Goal: Task Accomplishment & Management: Manage account settings

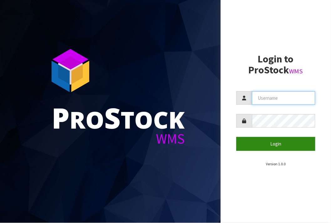
type input "[EMAIL_ADDRESS][DOMAIN_NAME]"
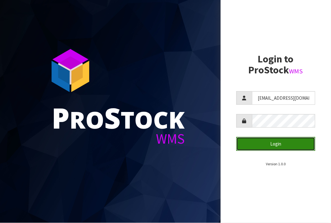
click at [306, 141] on button "Login" at bounding box center [276, 143] width 79 height 13
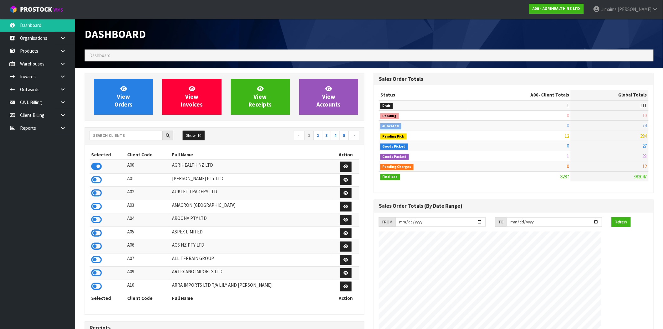
scroll to position [475, 289]
click at [66, 130] on link at bounding box center [65, 128] width 20 height 13
click at [141, 134] on input "text" at bounding box center [126, 136] width 73 height 10
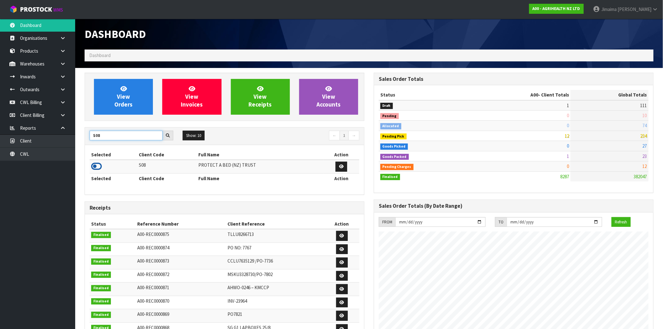
type input "S08"
click at [93, 165] on icon at bounding box center [96, 166] width 11 height 9
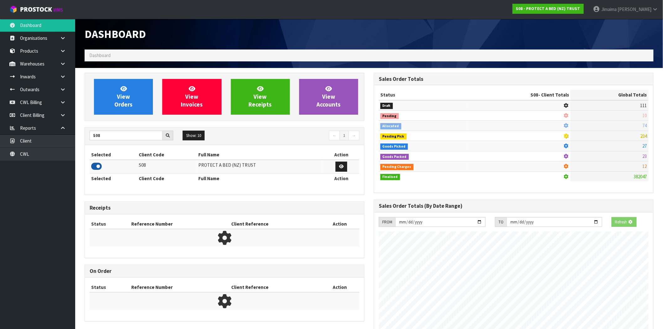
scroll to position [313120, 313221]
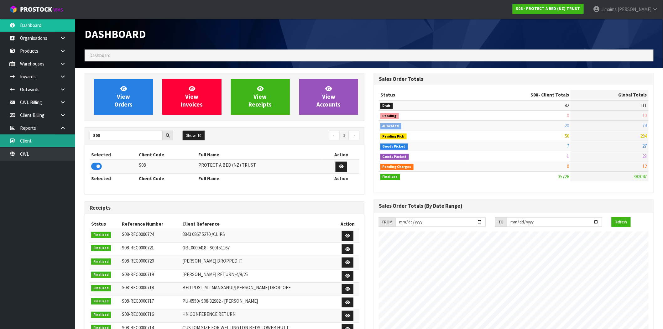
click at [46, 137] on link "Client" at bounding box center [37, 140] width 75 height 13
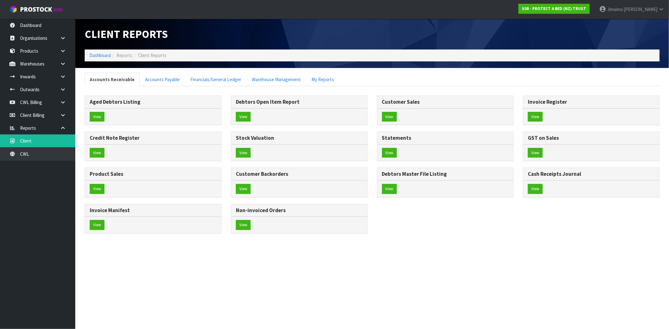
drag, startPoint x: 239, startPoint y: 195, endPoint x: 243, endPoint y: 192, distance: 4.9
click at [239, 195] on div "View" at bounding box center [299, 189] width 136 height 17
click at [245, 190] on button "View" at bounding box center [243, 189] width 15 height 10
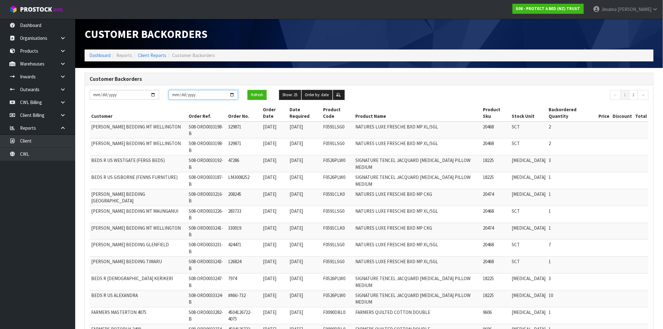
drag, startPoint x: 233, startPoint y: 93, endPoint x: 230, endPoint y: 98, distance: 5.8
click at [232, 93] on input "[DATE]" at bounding box center [204, 95] width 70 height 10
type input "[DATE]"
click at [153, 93] on input "[DATE]" at bounding box center [125, 95] width 70 height 10
type input "2024-01-01"
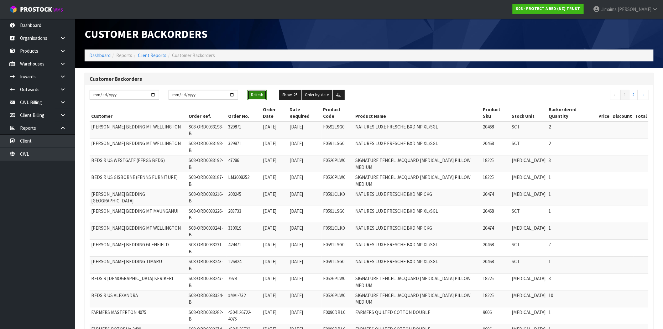
click at [249, 95] on button "Refresh" at bounding box center [257, 95] width 19 height 10
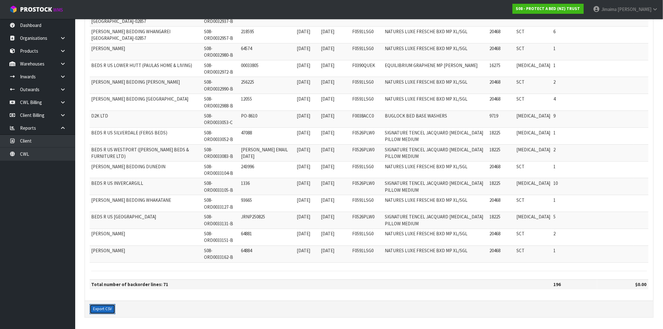
click at [100, 223] on button "Export CSV" at bounding box center [103, 309] width 26 height 10
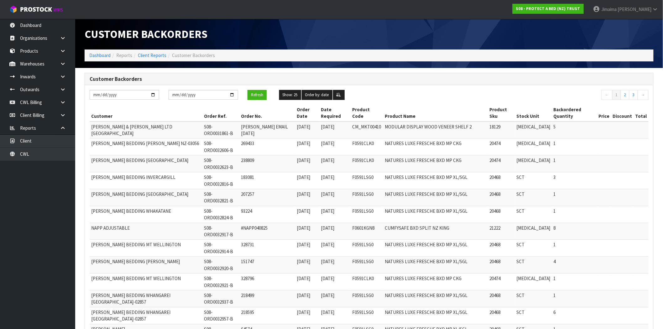
click at [152, 58] on li "Client Reports" at bounding box center [149, 55] width 34 height 7
drag, startPoint x: 158, startPoint y: 47, endPoint x: 157, endPoint y: 55, distance: 8.0
click at [158, 47] on div "Customer Backorders" at bounding box center [224, 34] width 289 height 31
click at [156, 55] on link "Client Reports" at bounding box center [152, 55] width 29 height 6
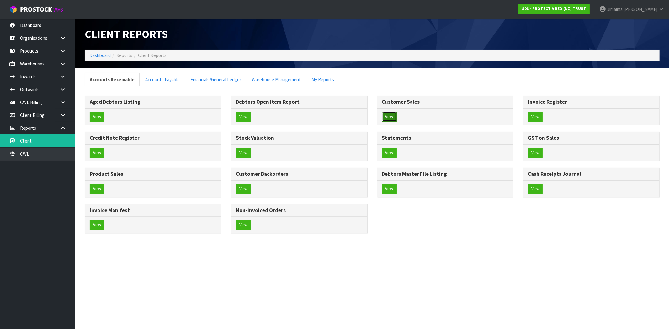
click at [331, 117] on button "View" at bounding box center [389, 117] width 15 height 10
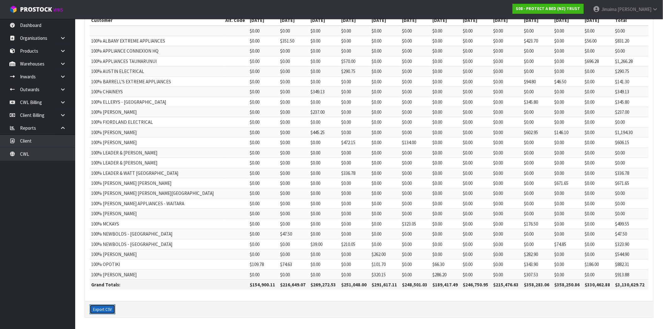
click at [110, 223] on button "Export CSV" at bounding box center [103, 310] width 26 height 10
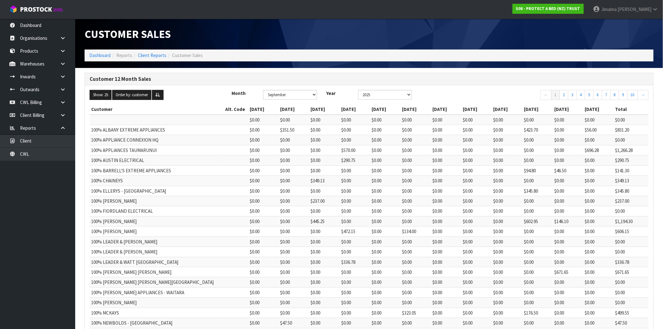
click at [156, 58] on li "Client Reports" at bounding box center [149, 55] width 34 height 7
click at [155, 55] on link "Client Reports" at bounding box center [152, 55] width 29 height 6
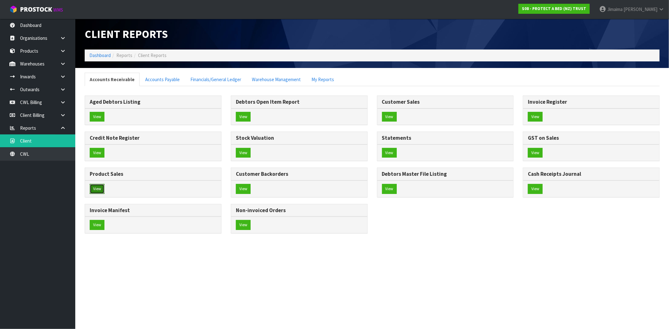
click at [99, 187] on button "View" at bounding box center [97, 189] width 15 height 10
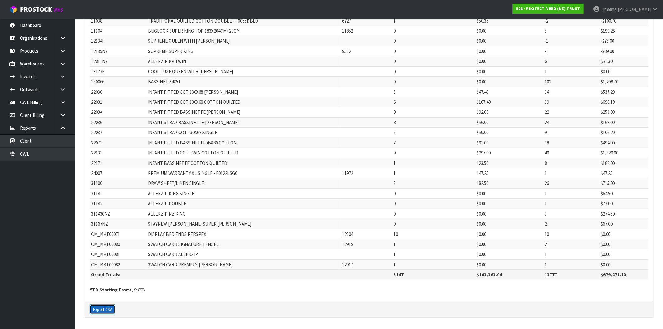
click at [107, 223] on button "Export CSV" at bounding box center [103, 310] width 26 height 10
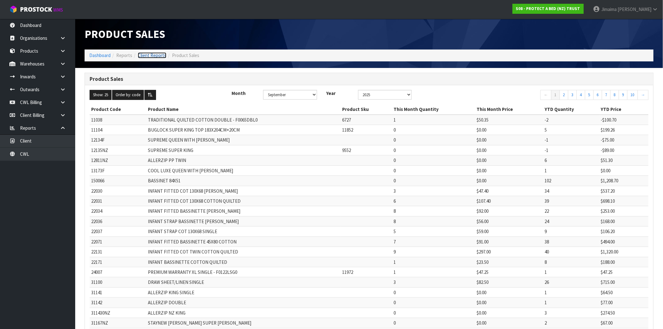
click at [146, 55] on link "Client Reports" at bounding box center [152, 55] width 29 height 6
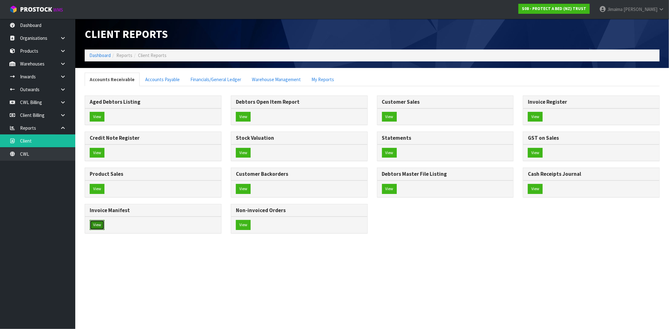
click at [102, 223] on button "View" at bounding box center [97, 225] width 15 height 10
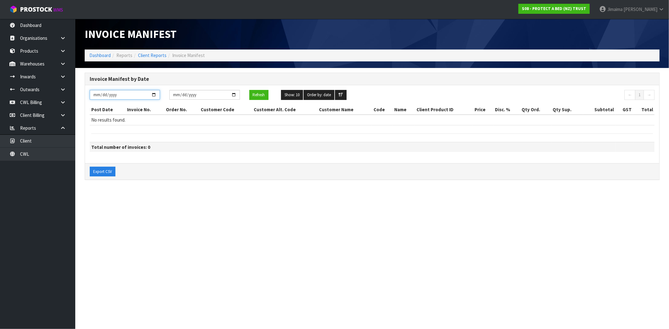
click at [152, 95] on input "[DATE]" at bounding box center [125, 95] width 70 height 10
type input "[DATE]"
click at [258, 95] on button "Refresh" at bounding box center [258, 95] width 19 height 10
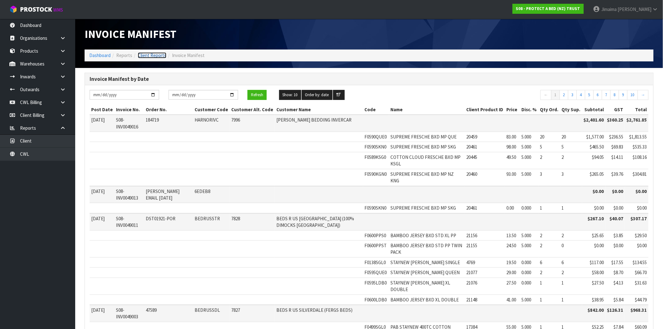
click at [159, 53] on link "Client Reports" at bounding box center [152, 55] width 29 height 6
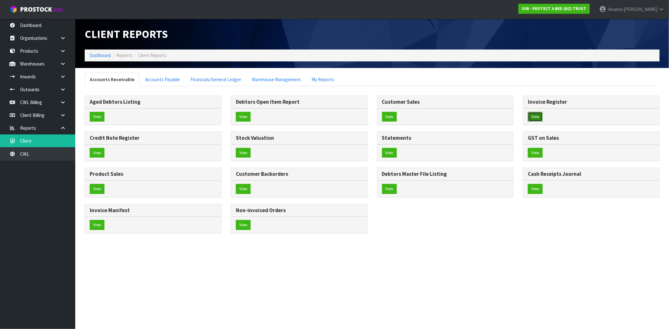
click at [331, 115] on button "View" at bounding box center [535, 117] width 15 height 10
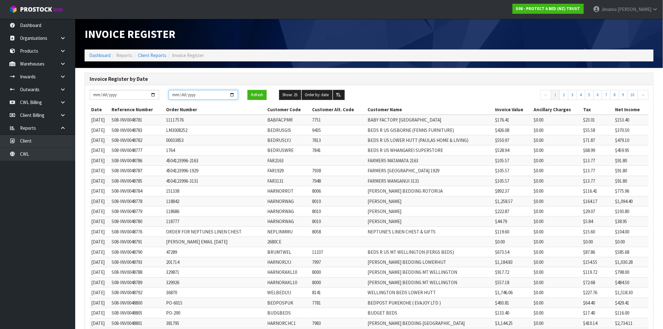
click at [232, 95] on input "[DATE]" at bounding box center [204, 95] width 70 height 10
type input "[DATE]"
click at [265, 92] on button "Refresh" at bounding box center [257, 95] width 19 height 10
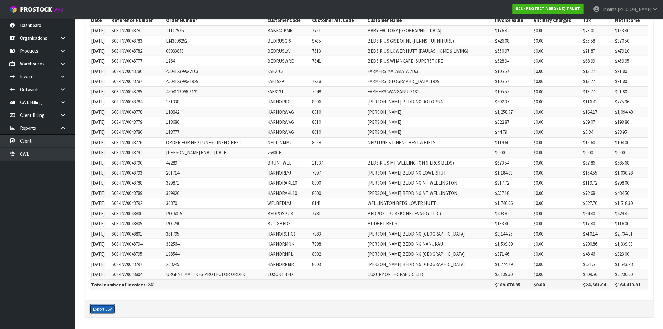
click at [105, 223] on button "Export CSV" at bounding box center [103, 309] width 26 height 10
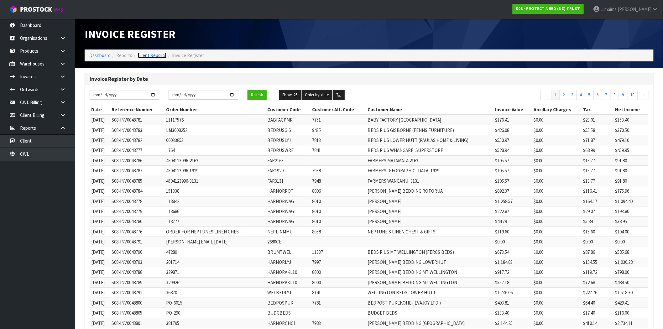
click at [150, 55] on link "Client Reports" at bounding box center [152, 55] width 29 height 6
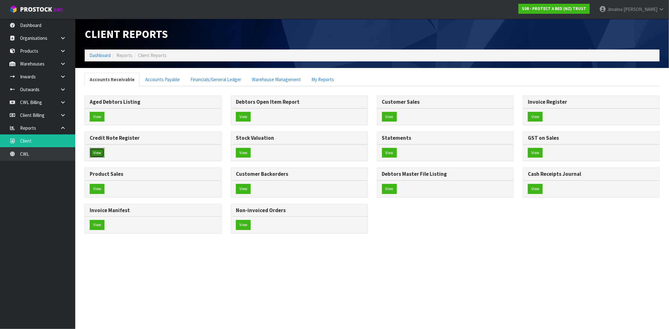
click at [102, 150] on button "View" at bounding box center [97, 153] width 15 height 10
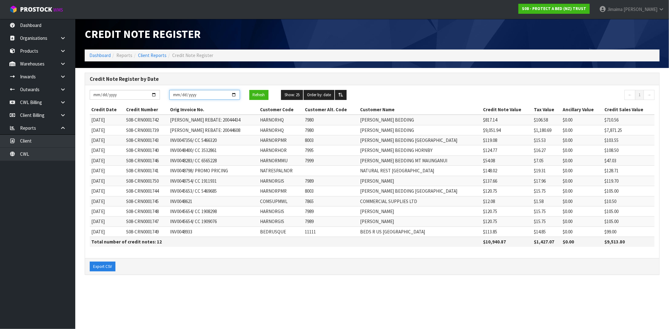
click at [232, 95] on input "[DATE]" at bounding box center [204, 95] width 70 height 10
type input "[DATE]"
click at [261, 95] on button "Refresh" at bounding box center [258, 95] width 19 height 10
click at [105, 223] on button "Export CSV" at bounding box center [103, 267] width 26 height 10
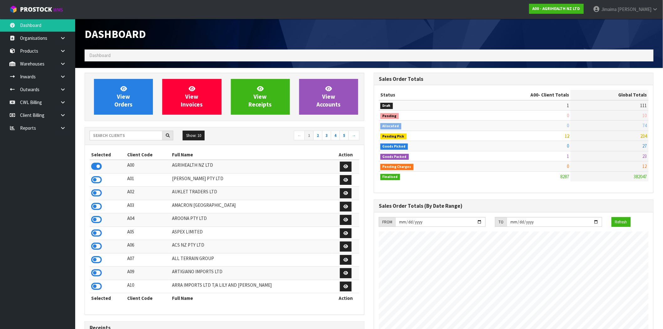
scroll to position [475, 289]
click at [102, 138] on input "text" at bounding box center [126, 136] width 73 height 10
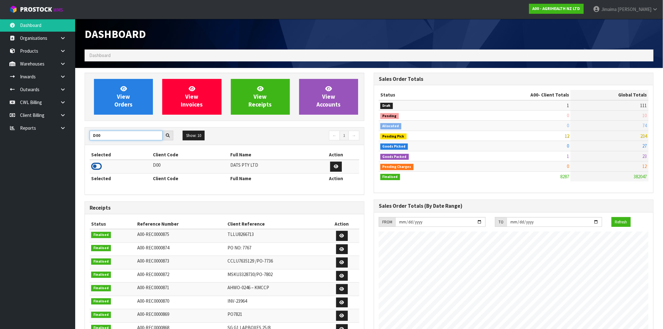
type input "D00"
drag, startPoint x: 96, startPoint y: 168, endPoint x: 125, endPoint y: 117, distance: 58.1
click at [98, 167] on icon at bounding box center [96, 166] width 11 height 9
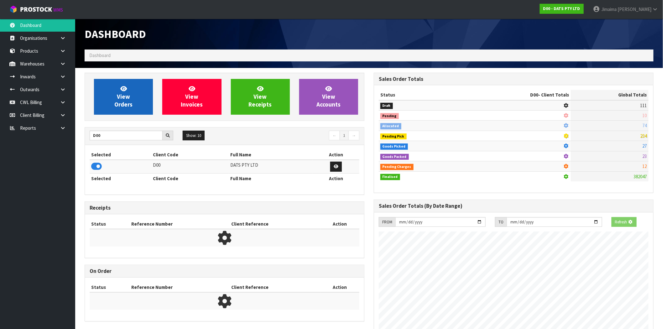
scroll to position [313120, 313221]
click at [127, 112] on link "View Orders" at bounding box center [123, 97] width 59 height 36
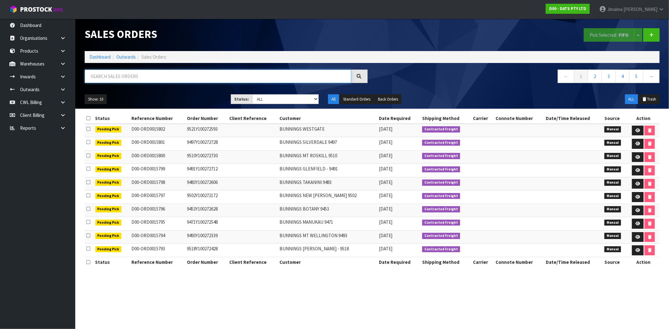
click at [104, 80] on input "text" at bounding box center [218, 76] width 266 height 13
type input "015788"
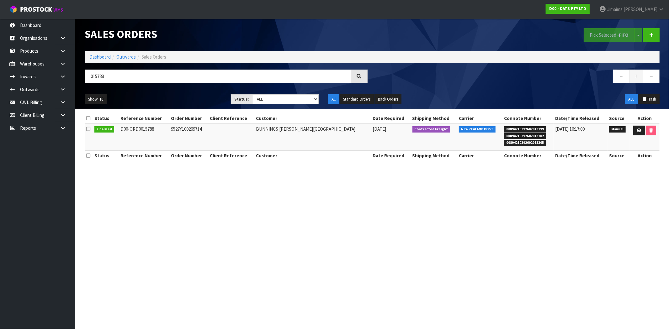
drag, startPoint x: 195, startPoint y: 122, endPoint x: 194, endPoint y: 132, distance: 9.5
click at [195, 123] on th "Order Number" at bounding box center [188, 118] width 39 height 10
click at [194, 132] on td "9527Y100269714" at bounding box center [188, 137] width 39 height 27
click at [193, 132] on td "9527Y100269714" at bounding box center [188, 137] width 39 height 27
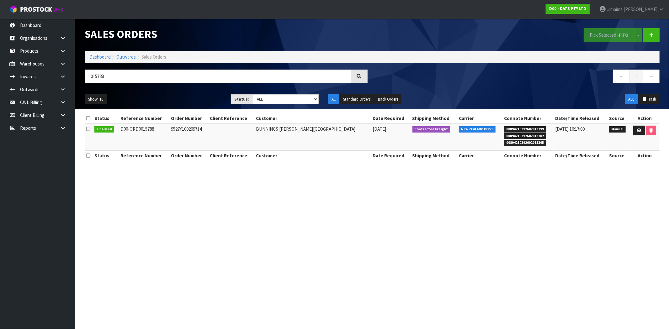
copy td "9527Y100269714"
drag, startPoint x: 635, startPoint y: 135, endPoint x: 598, endPoint y: 123, distance: 38.8
click at [635, 135] on link at bounding box center [639, 131] width 12 height 10
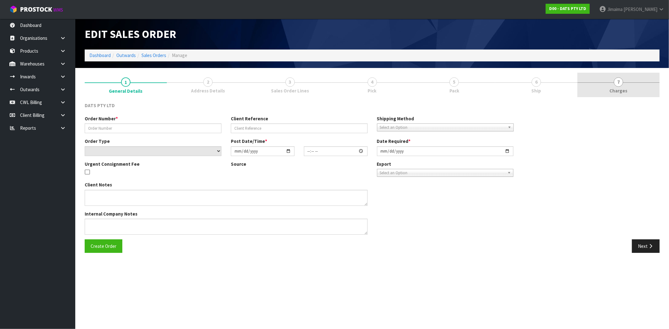
type input "9527Y100269714"
select select "number:0"
type input "[DATE]"
type input "10:02:00.000"
type input "[DATE]"
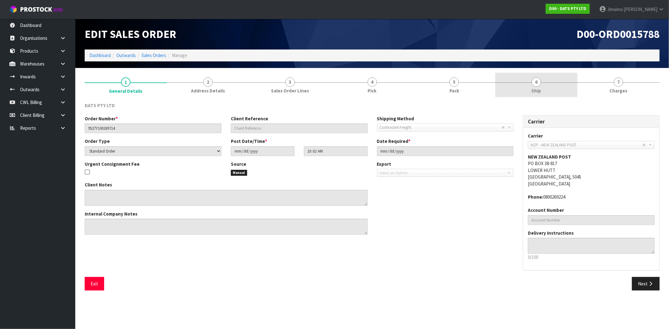
click at [565, 88] on link "6 Ship" at bounding box center [536, 85] width 82 height 25
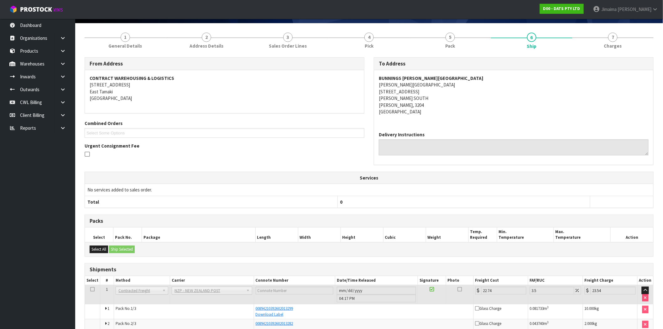
scroll to position [87, 0]
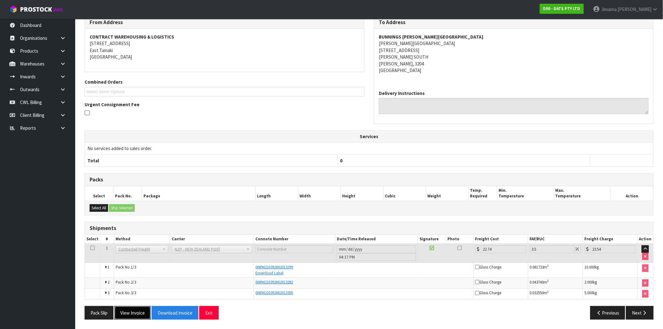
click at [137, 314] on button "View Invoice" at bounding box center [132, 312] width 36 height 13
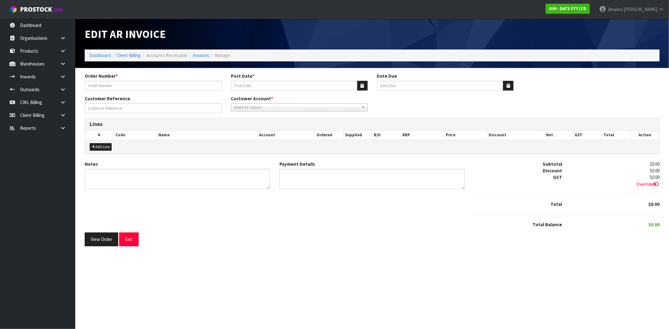
type input "9527Y100269714"
type input "[DATE]"
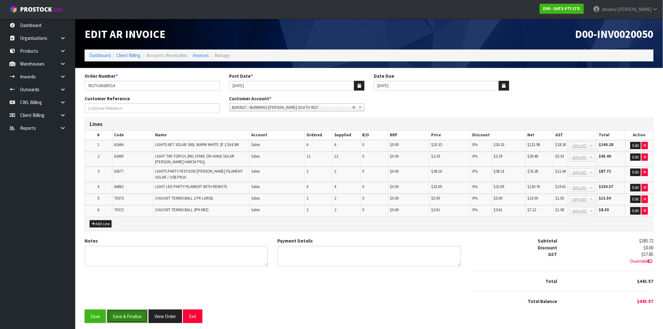
click at [129, 318] on button "Save & Finalise" at bounding box center [127, 316] width 41 height 13
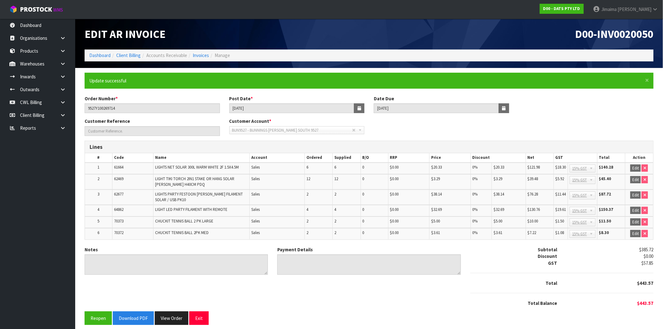
click at [643, 26] on div "D00-INV0020050" at bounding box center [513, 34] width 289 height 31
copy span "INV0020050"
click at [96, 108] on input "9527Y100269714" at bounding box center [152, 108] width 135 height 10
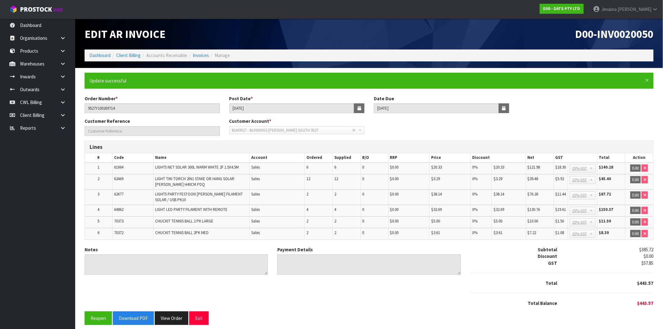
click at [635, 36] on span "D00-INV0020050" at bounding box center [615, 33] width 78 height 13
copy span "INV0020050"
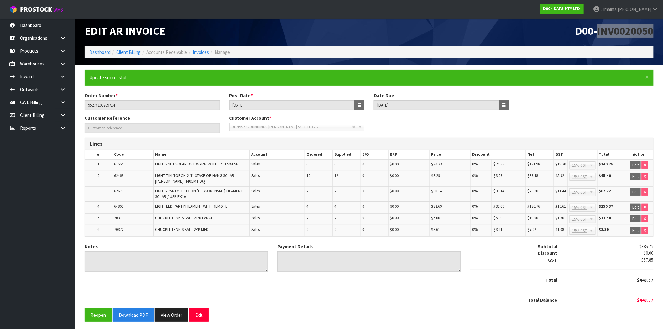
scroll to position [4, 0]
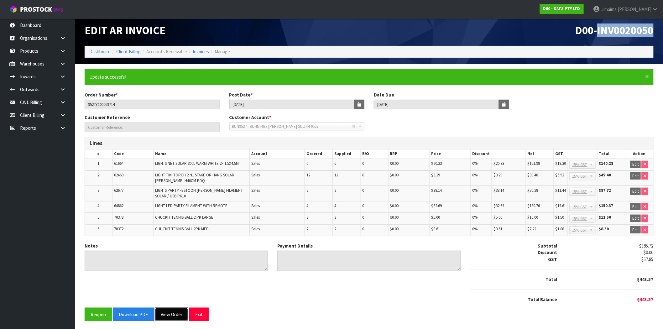
click at [165, 317] on button "View Order" at bounding box center [172, 314] width 34 height 13
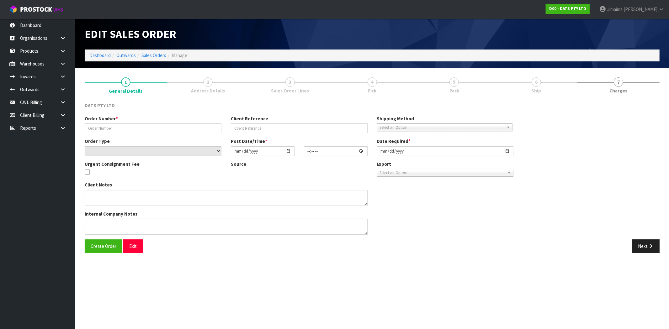
type input "9527Y100269714"
select select "number:0"
type input "[DATE]"
type input "10:02:00.000"
type input "[DATE]"
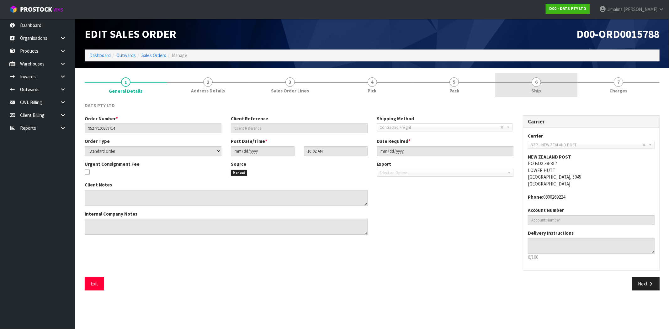
click at [560, 84] on link "6 Ship" at bounding box center [536, 85] width 82 height 25
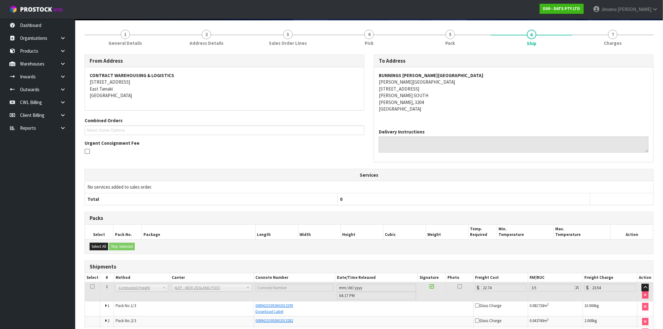
scroll to position [87, 0]
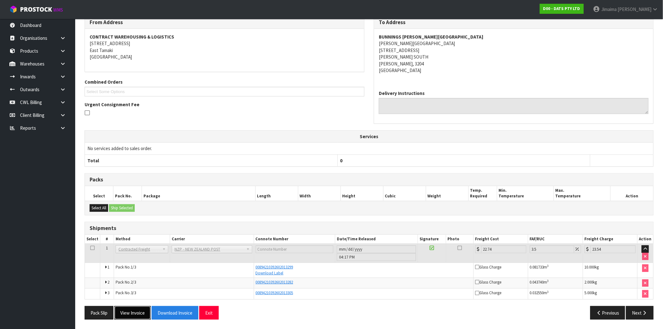
drag, startPoint x: 125, startPoint y: 318, endPoint x: 51, endPoint y: 281, distance: 82.0
click at [125, 318] on button "View Invoice" at bounding box center [132, 312] width 36 height 13
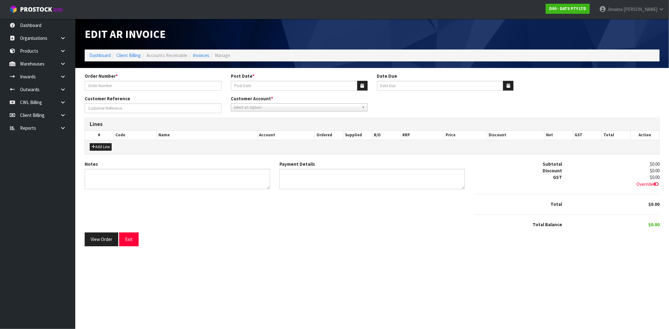
type input "9527Y100269714"
type input "[DATE]"
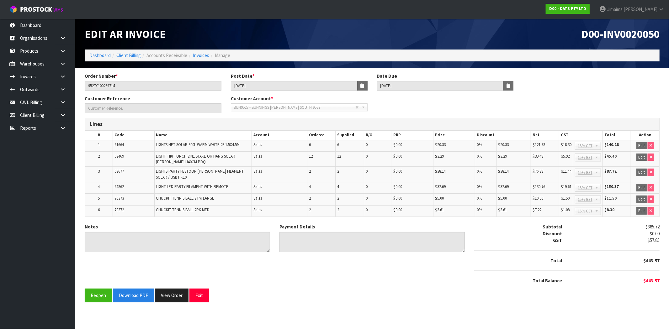
click at [383, 297] on div "Reopen Download PDF View Order Exit" at bounding box center [372, 295] width 575 height 13
click at [185, 297] on button "View Order" at bounding box center [172, 295] width 34 height 13
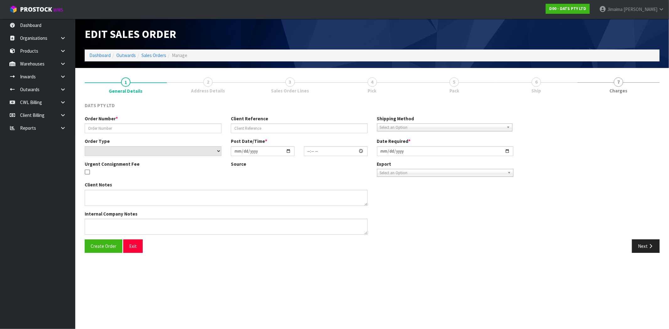
type input "9527Y100269714"
select select "number:0"
type input "[DATE]"
type input "10:02:00.000"
type input "[DATE]"
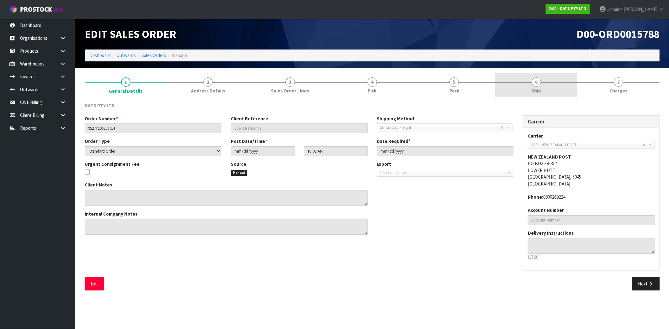
click at [529, 80] on link "6 Ship" at bounding box center [536, 85] width 82 height 25
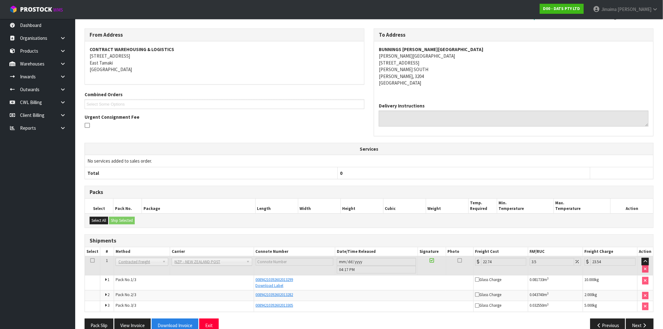
scroll to position [87, 0]
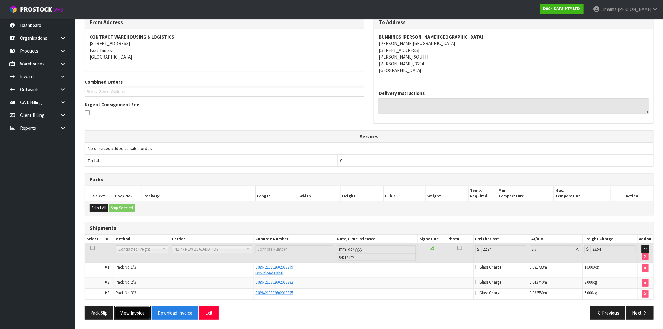
click at [142, 317] on button "View Invoice" at bounding box center [132, 312] width 36 height 13
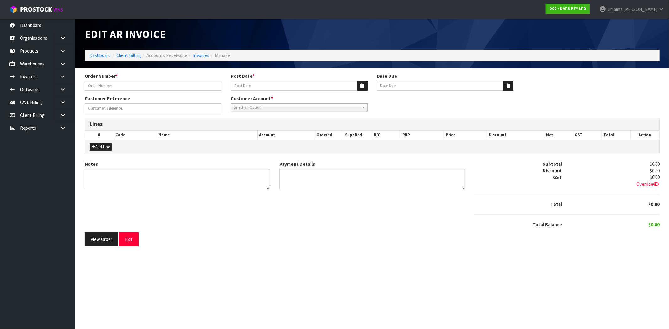
type input "9527Y100269714"
type input "[DATE]"
